Goal: Task Accomplishment & Management: Complete application form

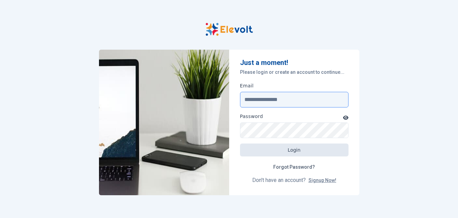
click at [295, 100] on input "Email" at bounding box center [294, 100] width 109 height 16
click at [318, 181] on link "Signup Now!" at bounding box center [323, 179] width 28 height 5
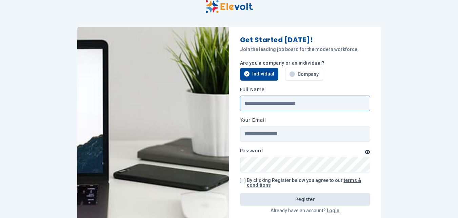
click at [291, 102] on input "Full Name" at bounding box center [305, 103] width 130 height 16
type input "**********"
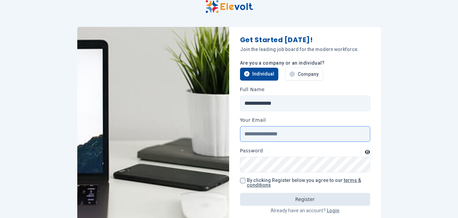
click at [281, 132] on input "Your Email" at bounding box center [305, 134] width 130 height 16
type input "**********"
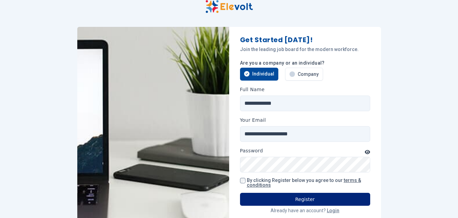
click at [254, 195] on button "Register" at bounding box center [305, 198] width 130 height 13
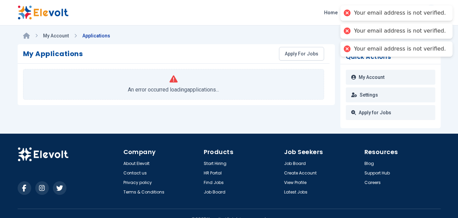
click at [352, 12] on div at bounding box center [348, 13] width 10 height 10
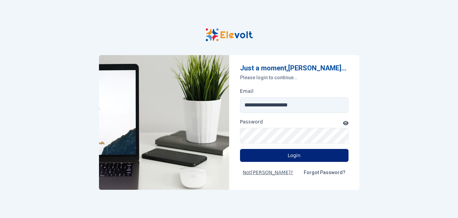
click at [275, 155] on button "Login" at bounding box center [294, 155] width 109 height 13
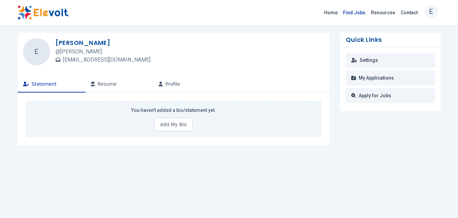
click at [363, 13] on link "Find Jobs" at bounding box center [355, 12] width 28 height 11
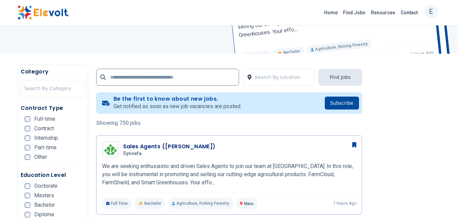
scroll to position [125, 0]
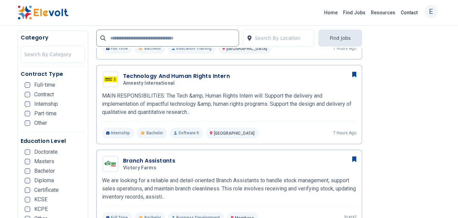
scroll to position [330, 0]
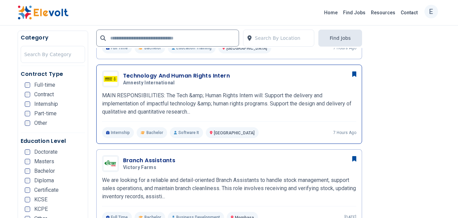
click at [204, 72] on h3 "Technology And Human Rights Intern" at bounding box center [176, 76] width 107 height 8
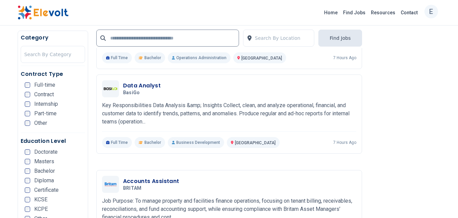
scroll to position [837, 0]
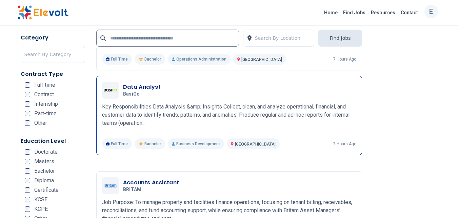
click at [134, 83] on h3 "Data Analyst" at bounding box center [142, 87] width 38 height 8
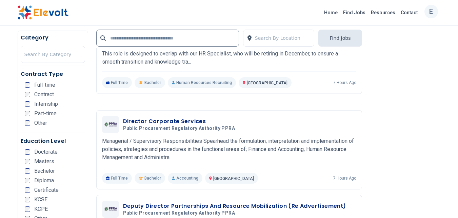
scroll to position [792, 0]
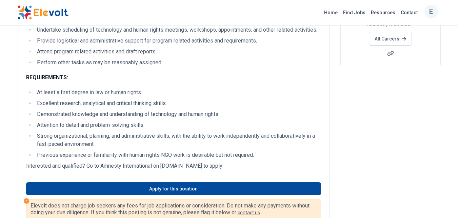
scroll to position [148, 0]
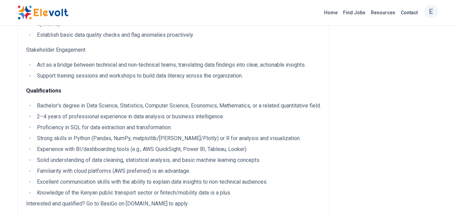
scroll to position [226, 0]
